Goal: Obtain resource: Download file/media

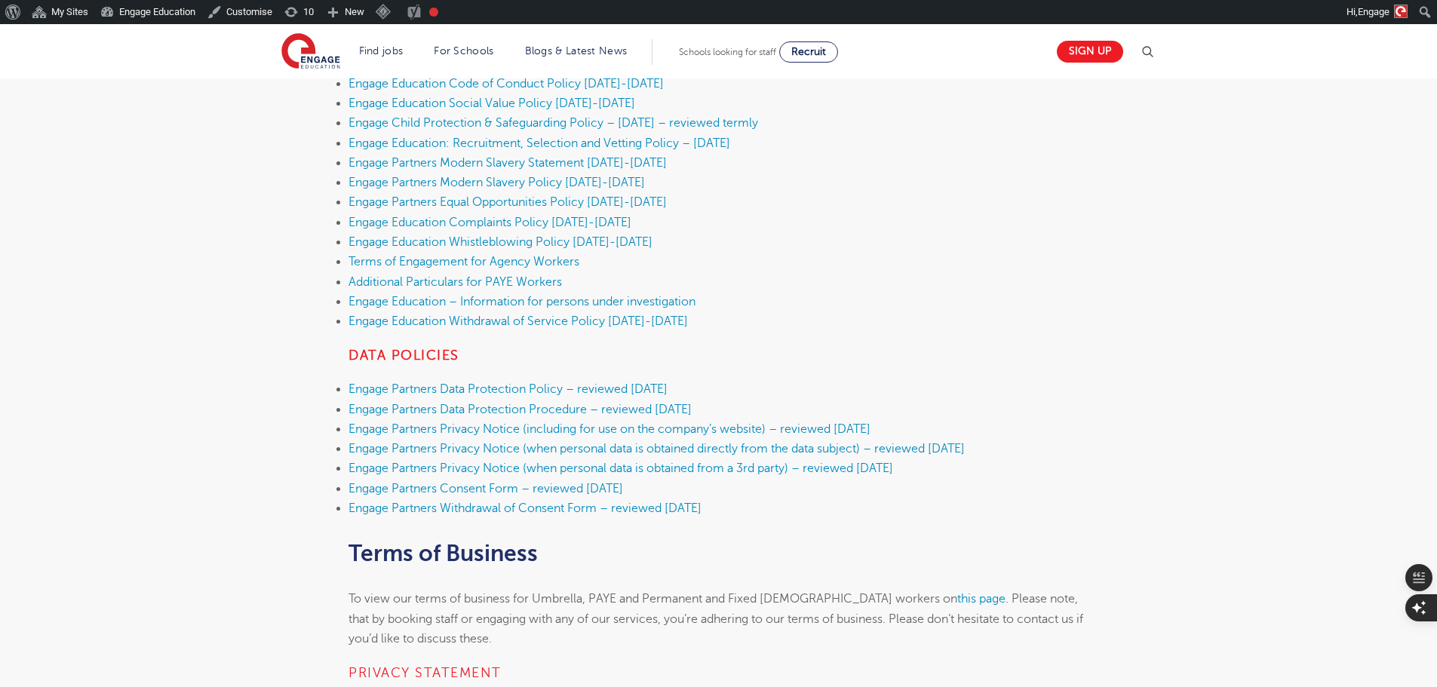
scroll to position [528, 0]
click at [623, 489] on link "Engage Partners Consent Form – reviewed [DATE]" at bounding box center [485, 487] width 275 height 14
click at [678, 508] on link "Engage Partners Withdrawal of Consent Form – reviewed [DATE]" at bounding box center [524, 507] width 353 height 14
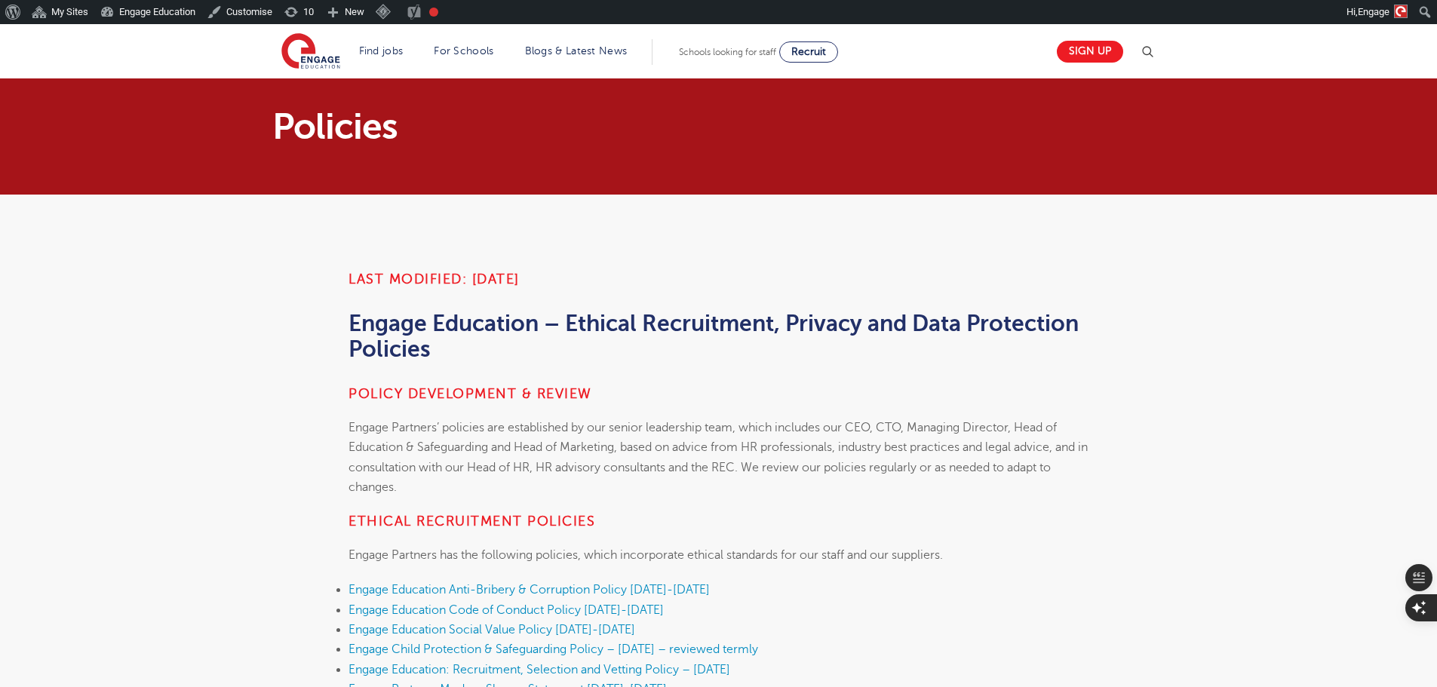
scroll to position [603, 0]
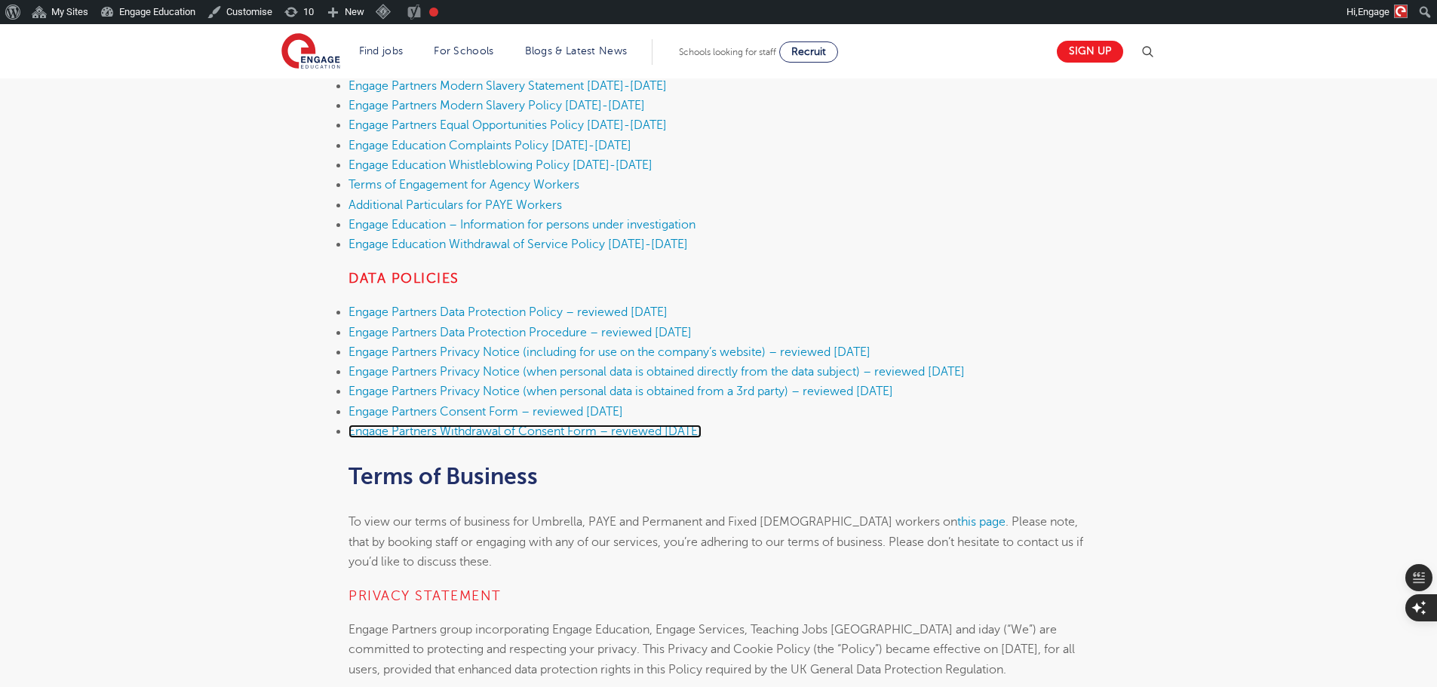
click at [615, 432] on link "Engage Partners Withdrawal of Consent Form – reviewed [DATE]" at bounding box center [524, 432] width 353 height 14
